Goal: Task Accomplishment & Management: Use online tool/utility

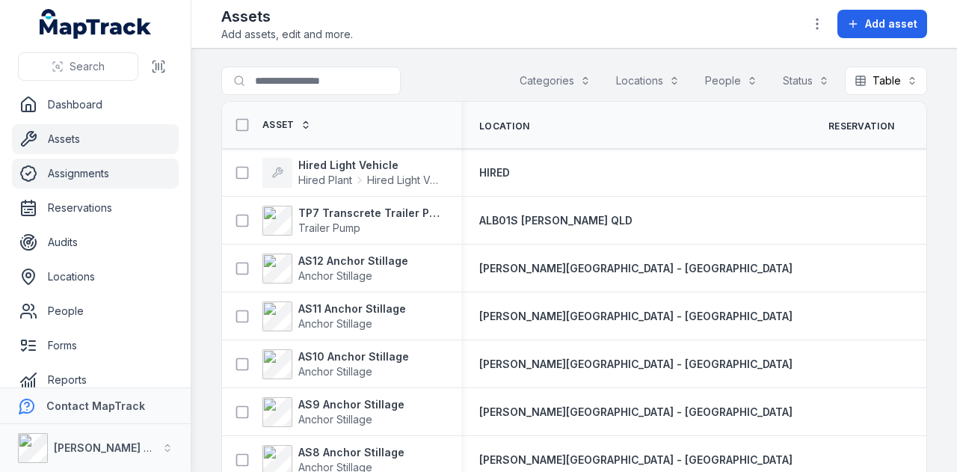
click at [133, 170] on link "Assignments" at bounding box center [95, 173] width 167 height 30
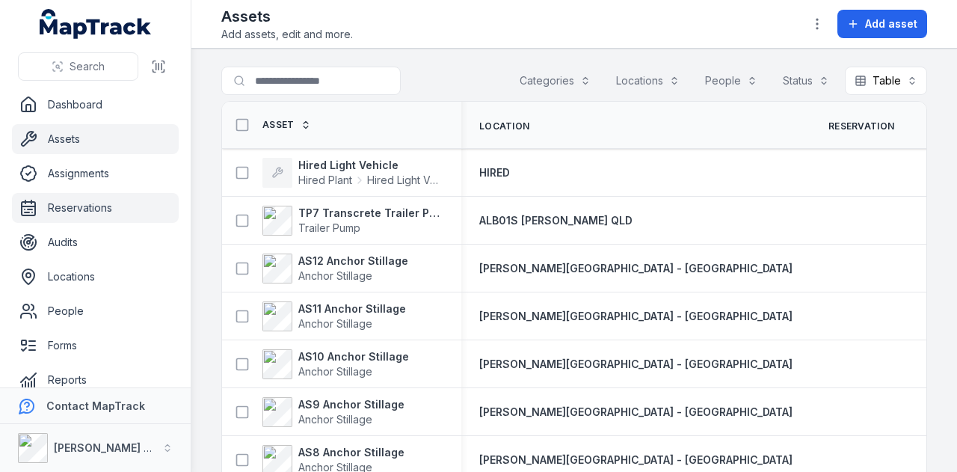
click at [136, 215] on link "Reservations" at bounding box center [95, 208] width 167 height 30
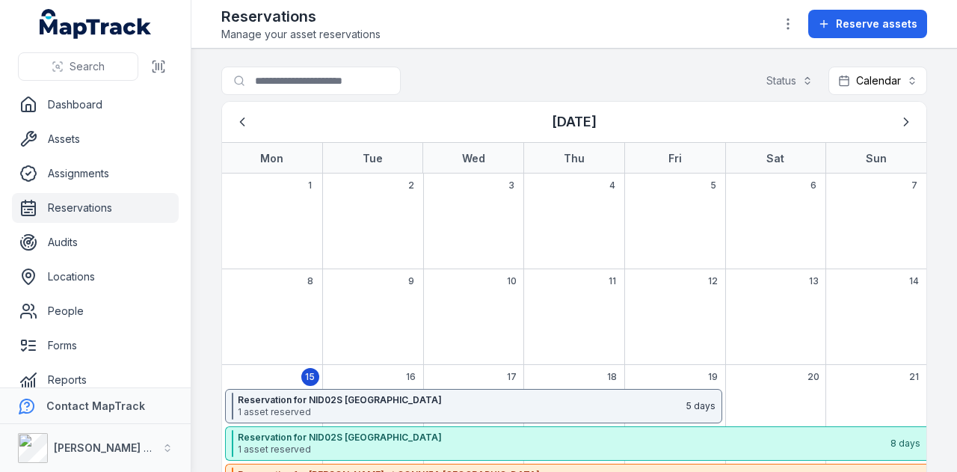
scroll to position [149, 0]
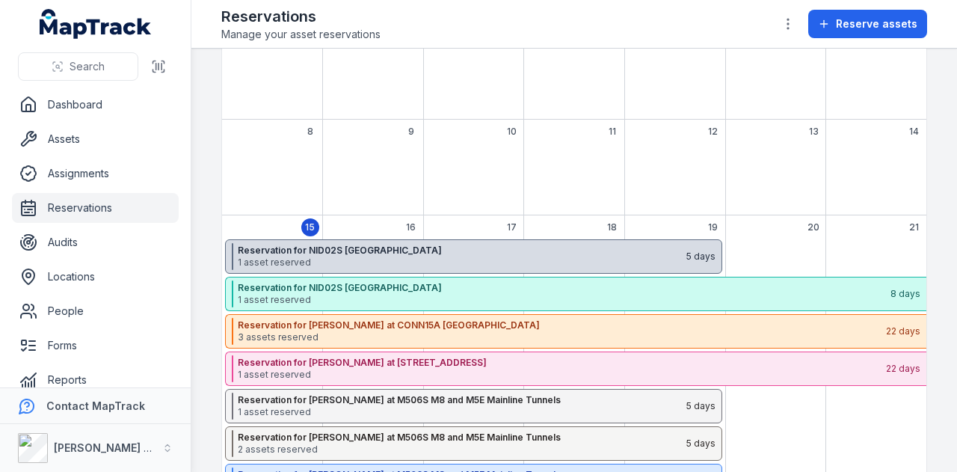
click at [402, 244] on strong "Reservation for NID02S Rose Bay" at bounding box center [461, 250] width 447 height 12
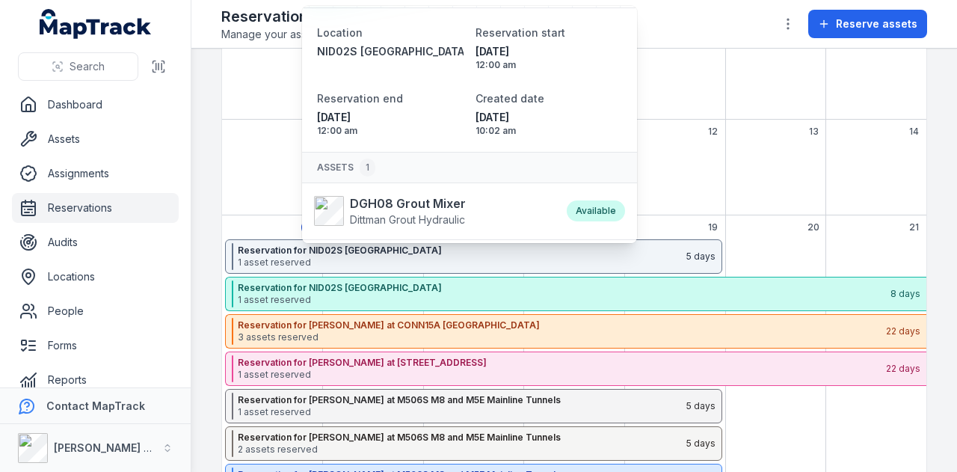
scroll to position [88, 0]
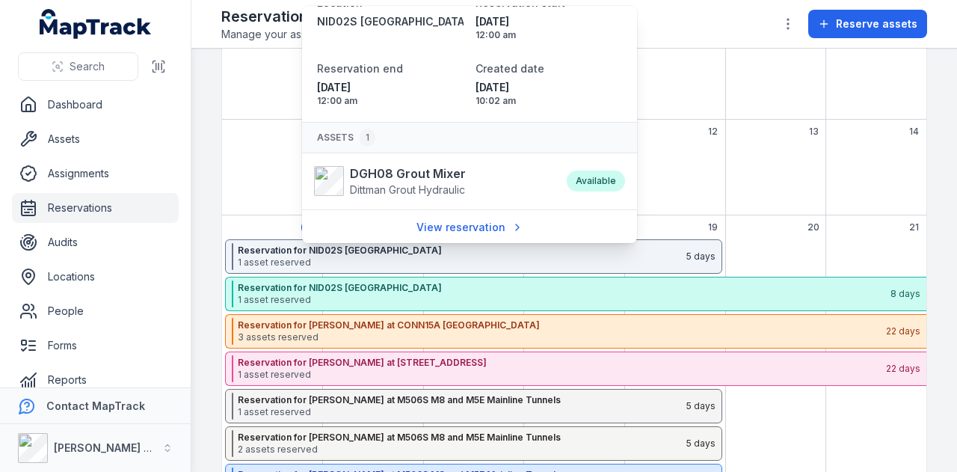
click at [749, 117] on div "6" at bounding box center [775, 72] width 101 height 96
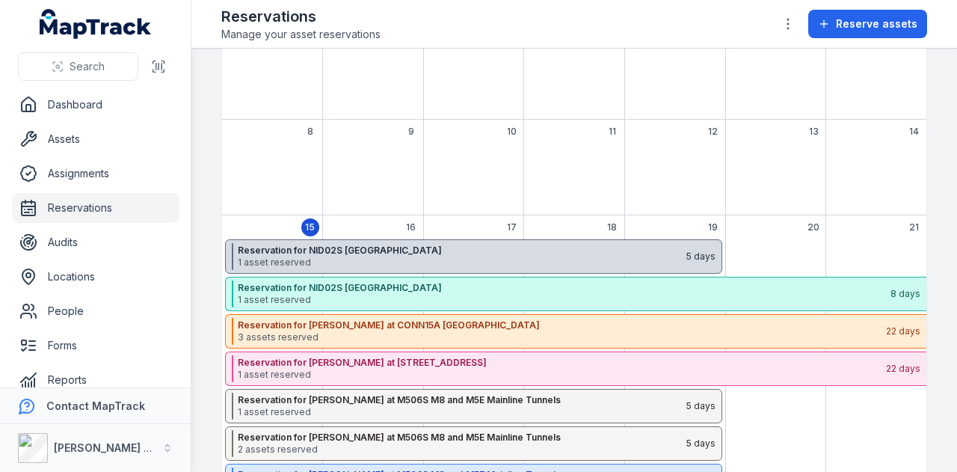
click at [378, 244] on strong "Reservation for NID02S Rose Bay" at bounding box center [461, 250] width 447 height 12
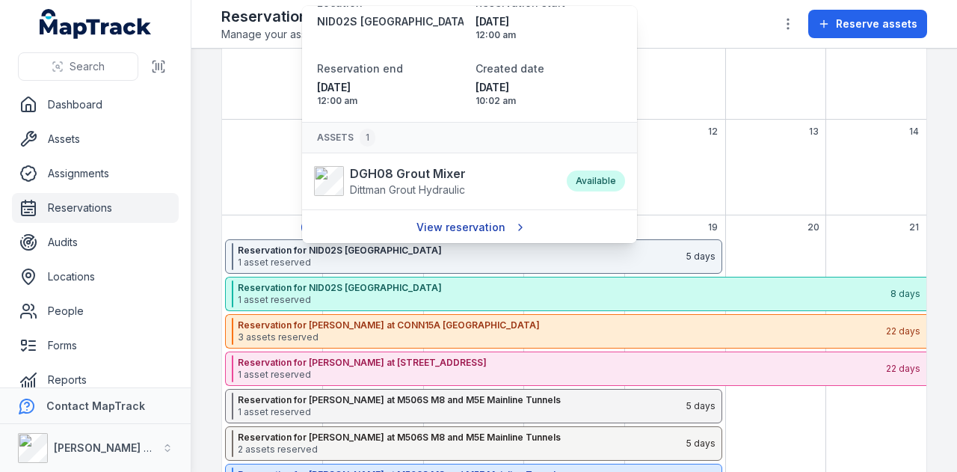
click at [457, 223] on link "View reservation" at bounding box center [470, 227] width 126 height 28
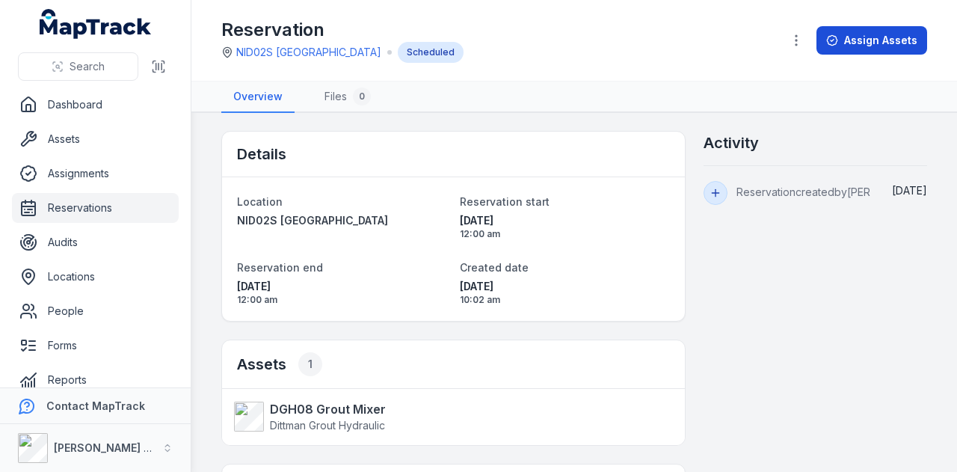
click at [890, 29] on button "Assign Assets" at bounding box center [871, 40] width 111 height 28
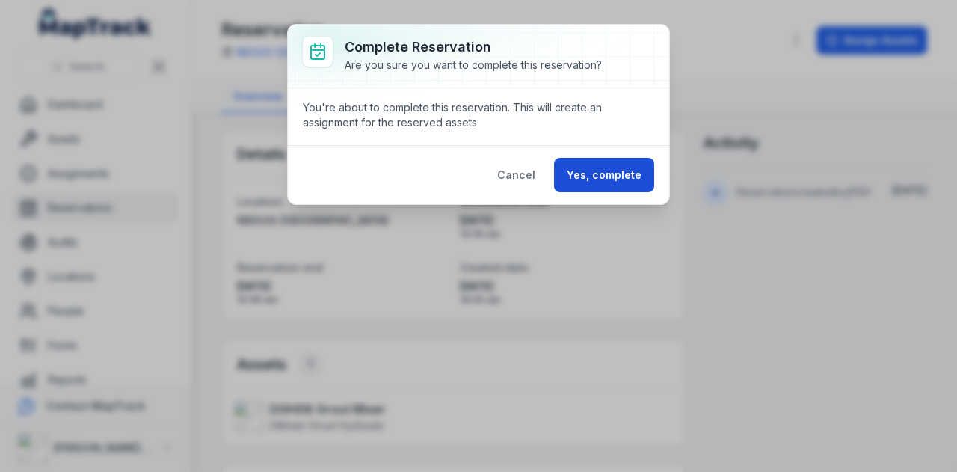
click at [617, 170] on button "Yes, complete" at bounding box center [604, 175] width 100 height 34
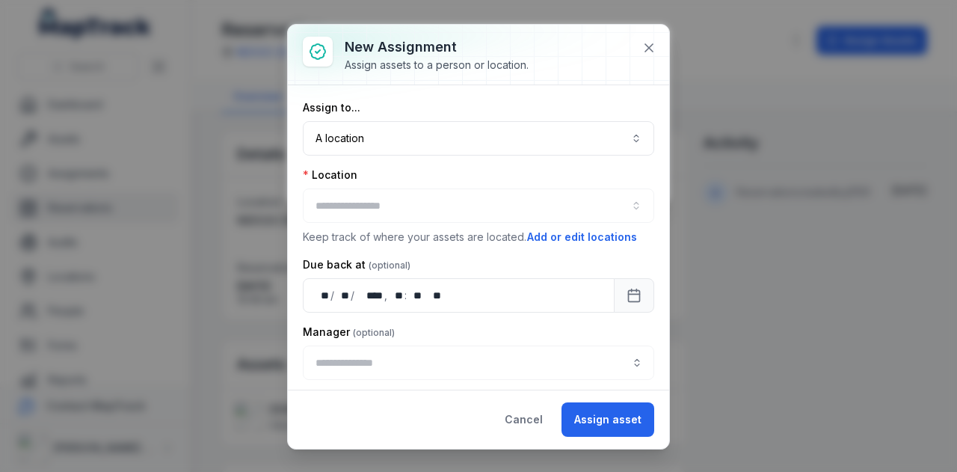
type input "**********"
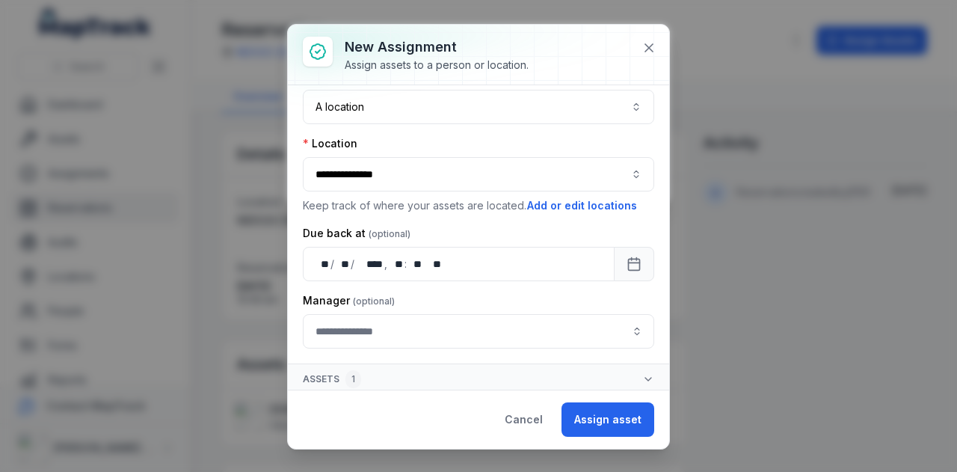
click at [623, 426] on button "Assign asset" at bounding box center [607, 419] width 93 height 34
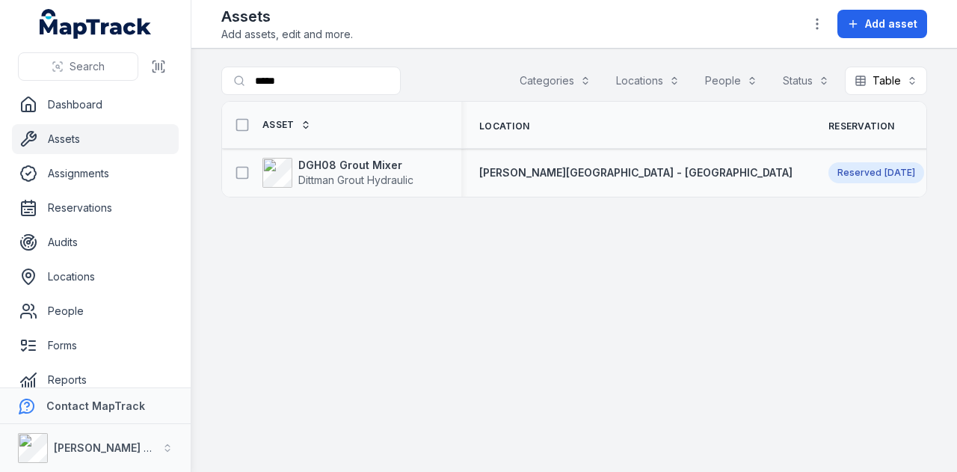
type input "*****"
drag, startPoint x: 384, startPoint y: 155, endPoint x: 386, endPoint y: 164, distance: 9.2
click at [386, 155] on div "DGH08 Grout Mixer Dittman Grout Hydraulic" at bounding box center [341, 173] width 239 height 42
click at [387, 165] on strong "DGH08 Grout Mixer" at bounding box center [355, 165] width 115 height 15
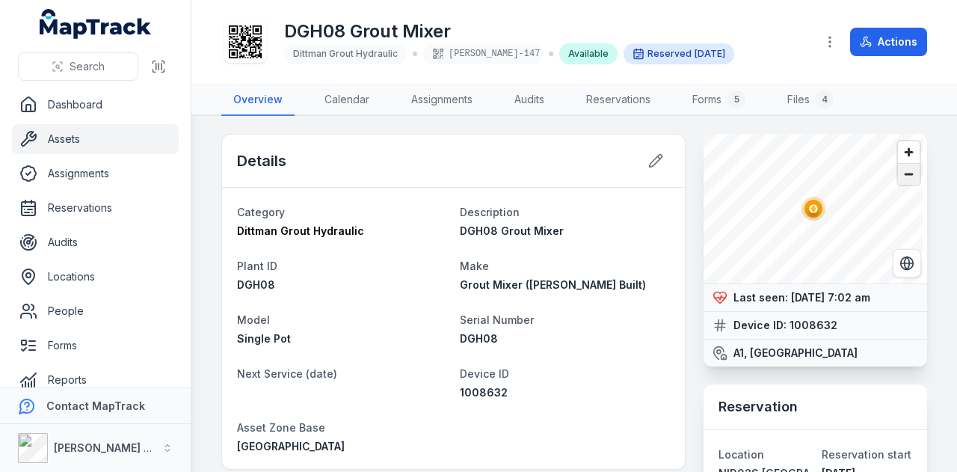
click at [898, 173] on span "Zoom out" at bounding box center [909, 174] width 22 height 21
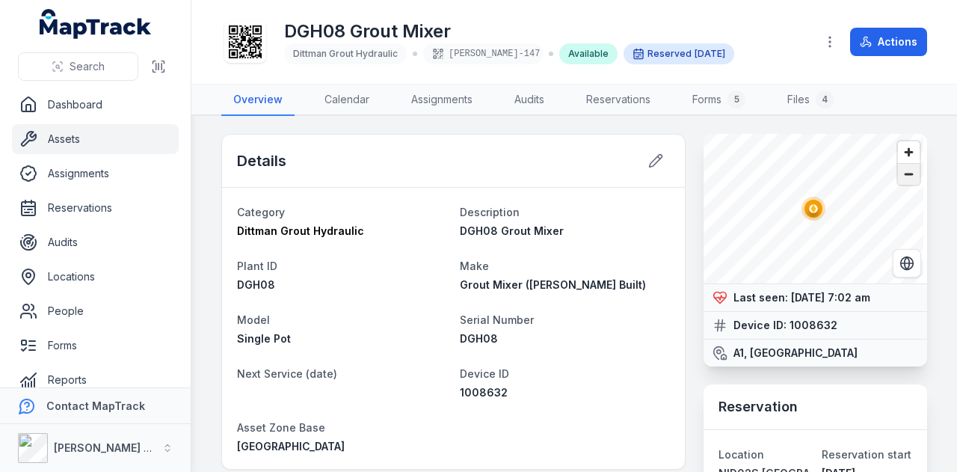
click at [898, 173] on span "Zoom out" at bounding box center [909, 174] width 22 height 21
